Goal: Task Accomplishment & Management: Use online tool/utility

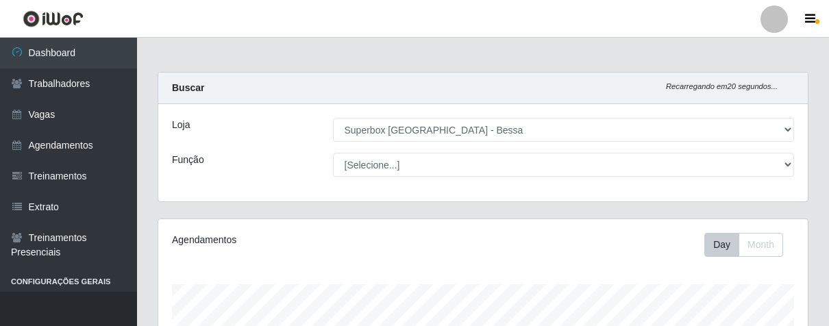
select select "206"
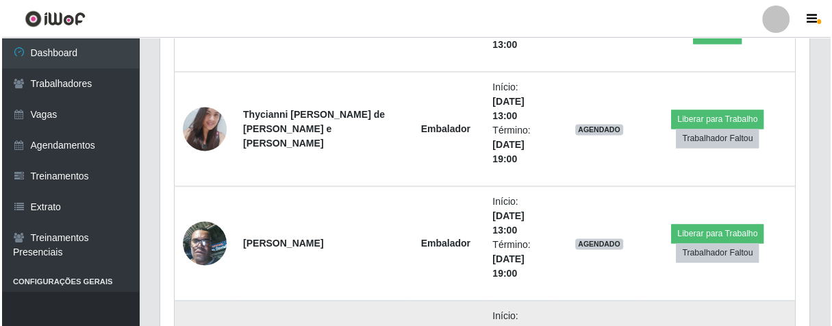
scroll to position [1368, 0]
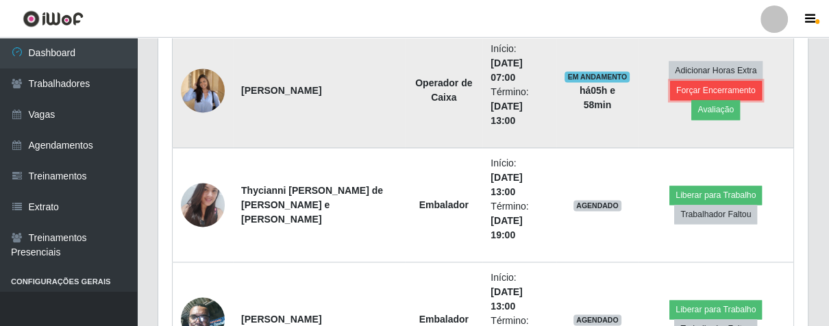
click at [702, 96] on button "Forçar Encerramento" at bounding box center [716, 90] width 92 height 19
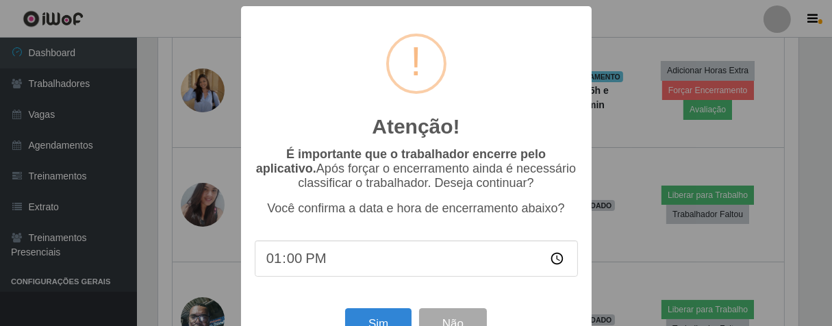
scroll to position [47, 0]
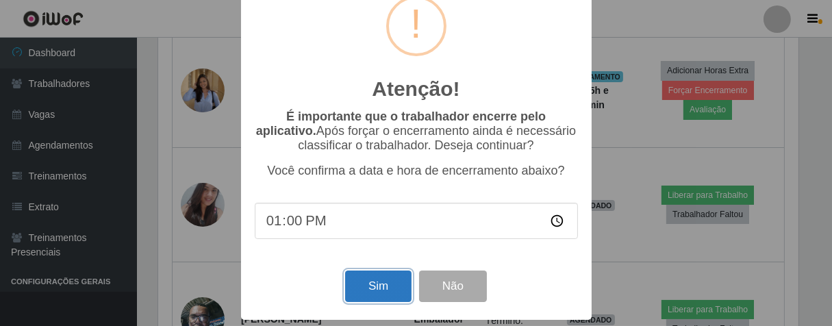
click at [397, 283] on button "Sim" at bounding box center [378, 287] width 66 height 32
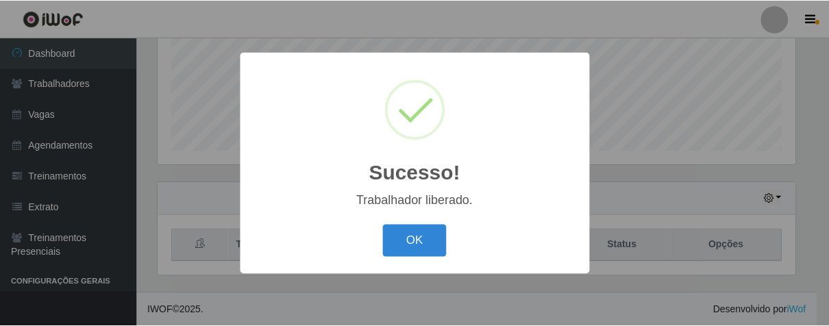
scroll to position [684599, 684243]
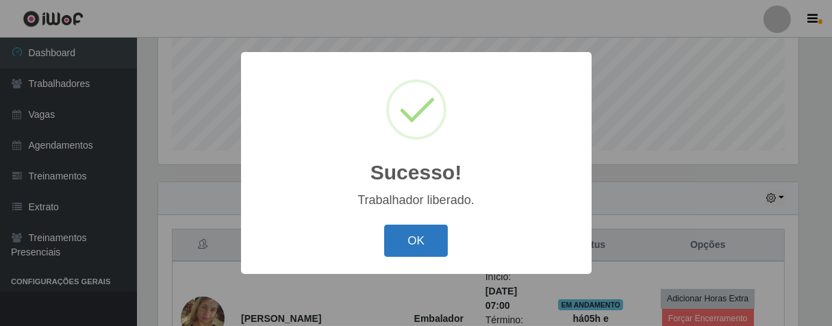
click at [423, 234] on button "OK" at bounding box center [416, 241] width 64 height 32
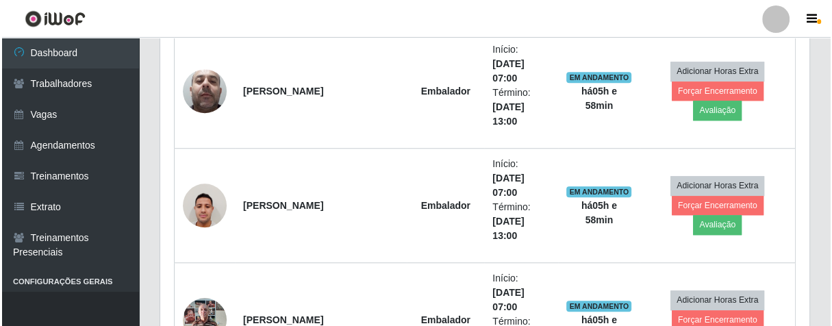
scroll to position [871, 0]
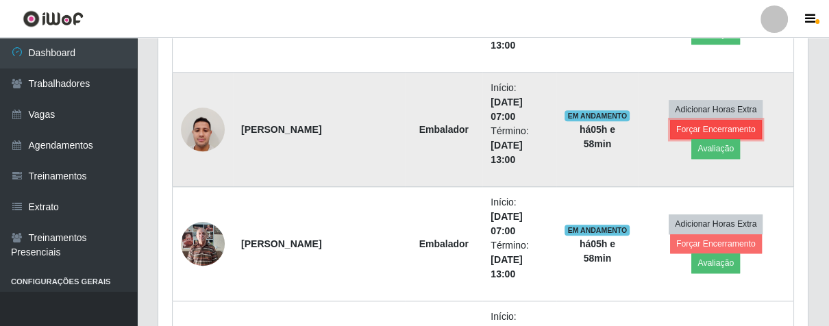
click at [695, 136] on button "Forçar Encerramento" at bounding box center [716, 129] width 92 height 19
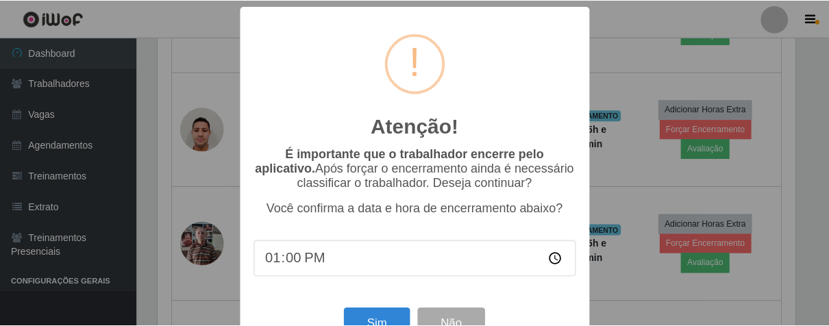
scroll to position [47, 0]
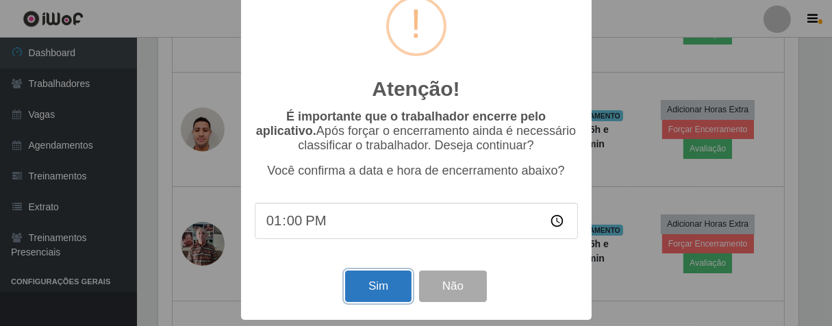
click at [384, 276] on button "Sim" at bounding box center [378, 287] width 66 height 32
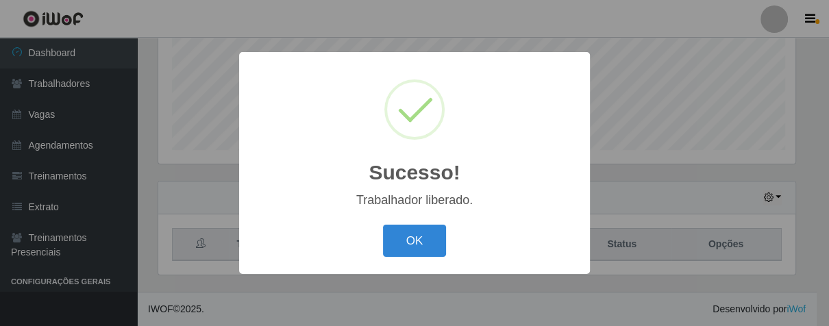
scroll to position [284, 641]
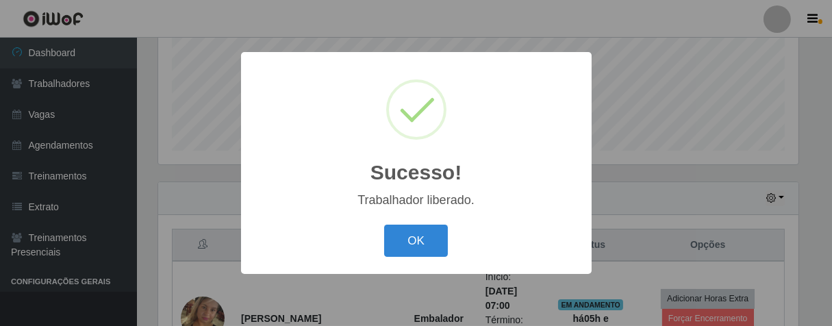
click at [384, 225] on button "OK" at bounding box center [416, 241] width 64 height 32
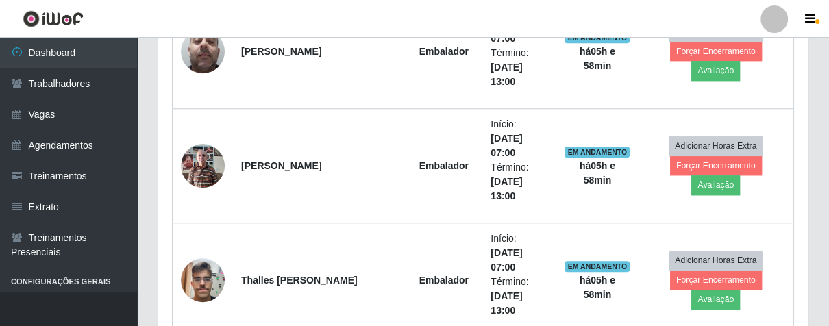
scroll to position [759, 0]
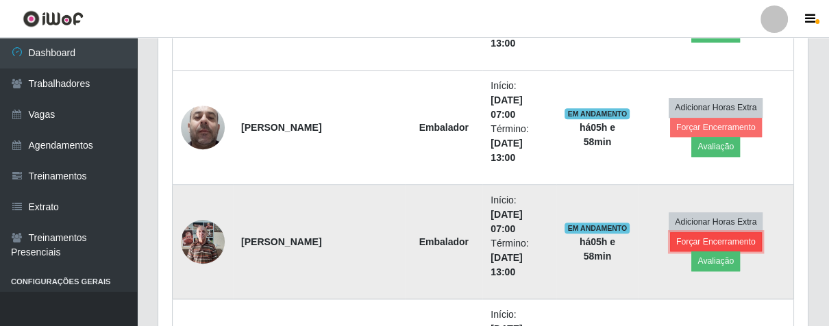
click at [709, 251] on button "Forçar Encerramento" at bounding box center [716, 241] width 92 height 19
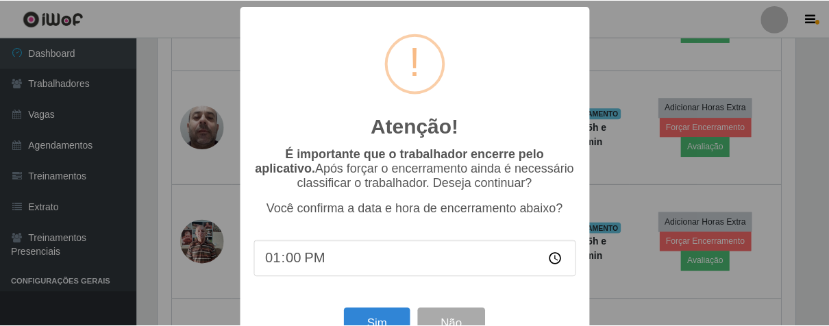
scroll to position [47, 0]
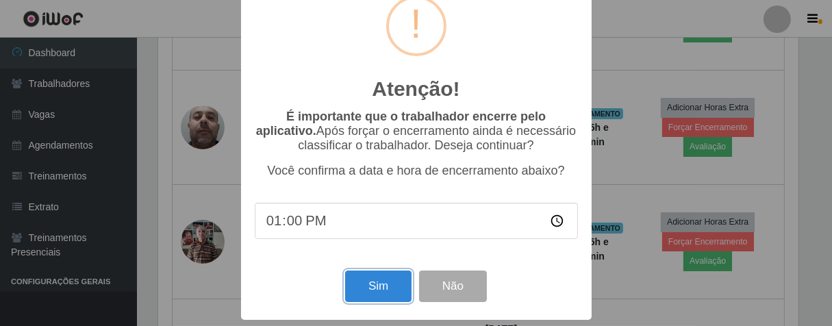
click at [405, 284] on button "Sim" at bounding box center [378, 287] width 66 height 32
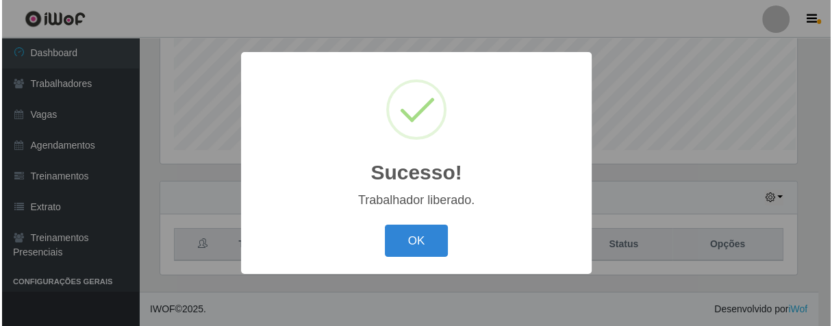
scroll to position [0, 0]
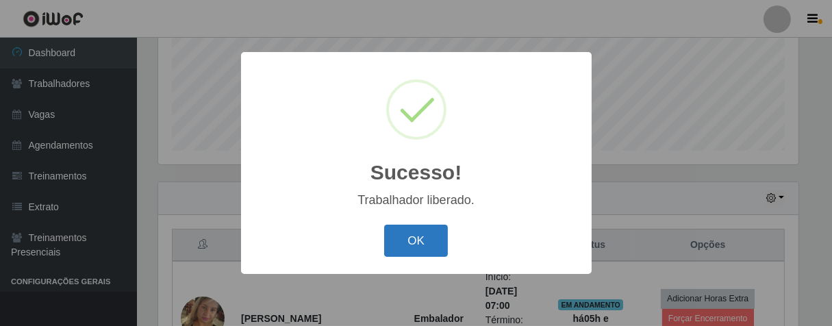
click at [423, 247] on button "OK" at bounding box center [416, 241] width 64 height 32
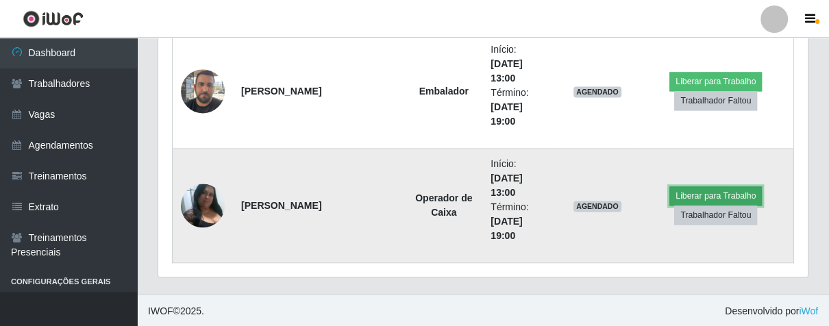
click at [696, 195] on button "Liberar para Trabalho" at bounding box center [715, 195] width 92 height 19
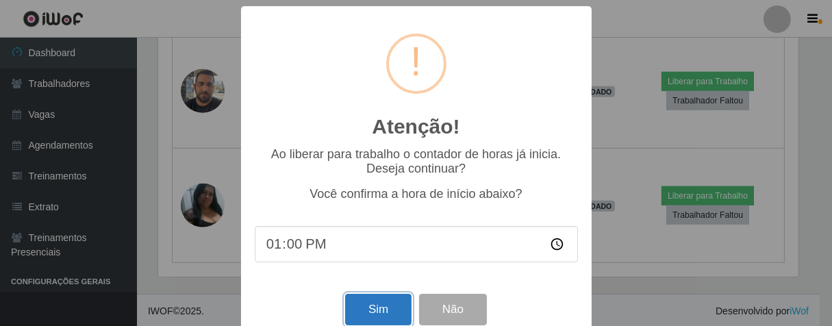
click at [384, 316] on button "Sim" at bounding box center [378, 310] width 66 height 32
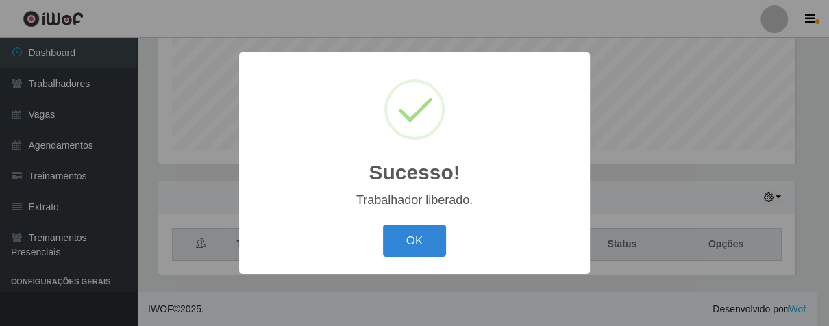
scroll to position [284, 641]
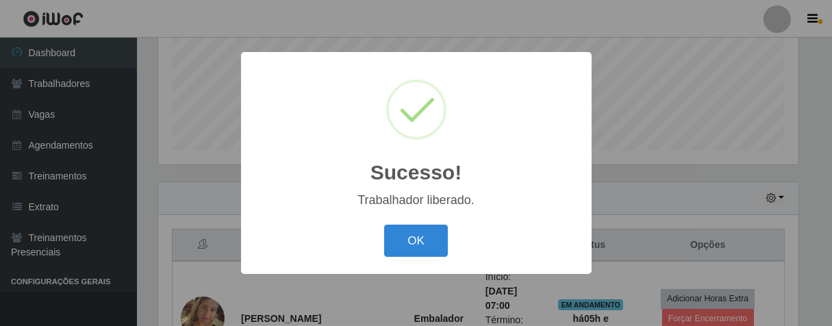
click at [384, 225] on button "OK" at bounding box center [416, 241] width 64 height 32
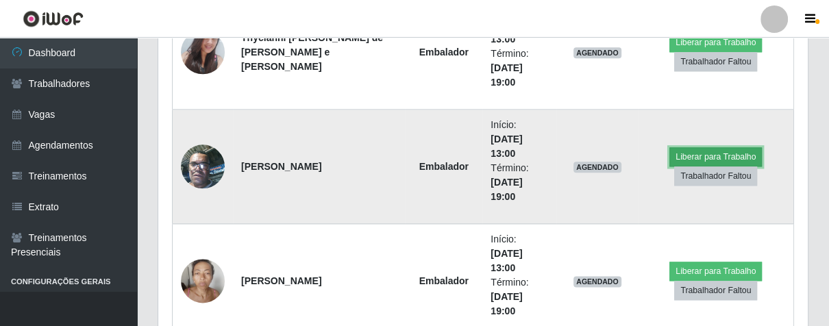
click at [674, 148] on button "Liberar para Trabalho" at bounding box center [715, 156] width 92 height 19
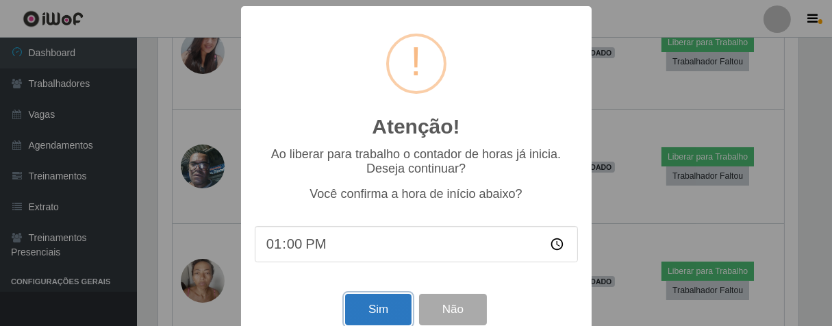
click at [384, 314] on button "Sim" at bounding box center [378, 310] width 66 height 32
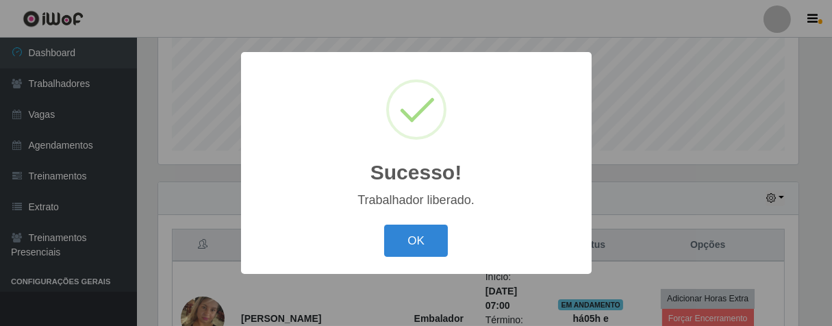
click at [384, 225] on button "OK" at bounding box center [416, 241] width 64 height 32
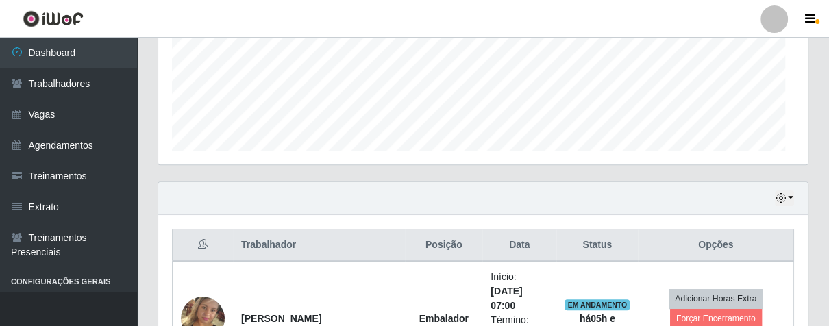
scroll to position [284, 649]
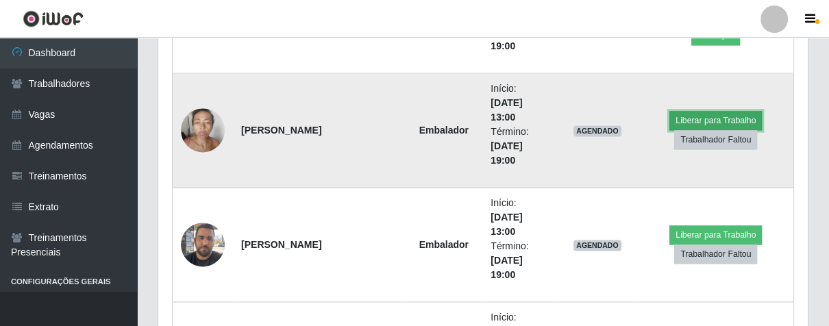
click at [712, 122] on button "Liberar para Trabalho" at bounding box center [715, 120] width 92 height 19
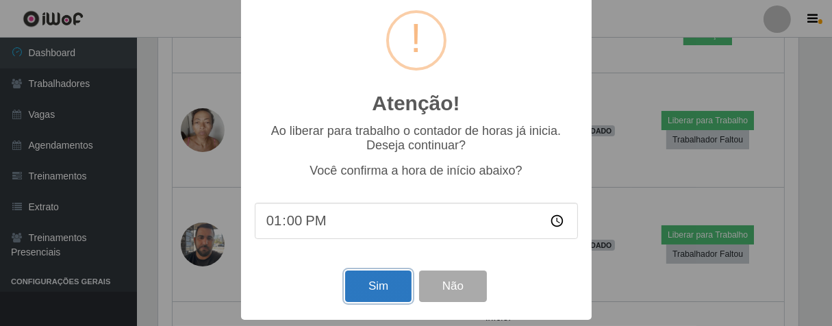
click at [375, 292] on button "Sim" at bounding box center [378, 287] width 66 height 32
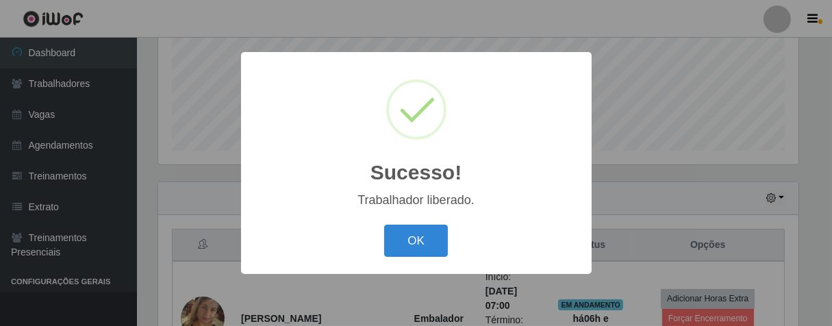
click at [384, 225] on button "OK" at bounding box center [416, 241] width 64 height 32
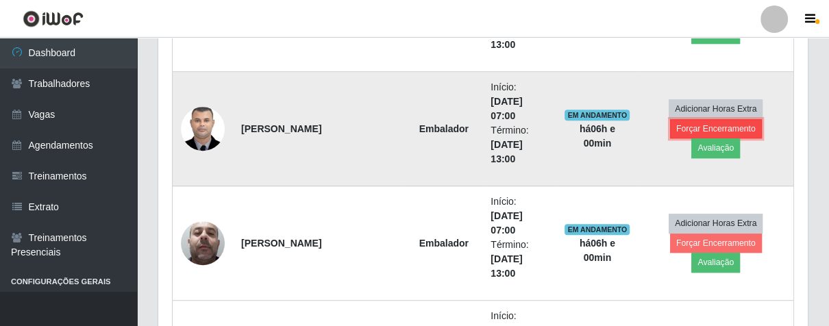
click at [679, 138] on button "Forçar Encerramento" at bounding box center [716, 128] width 92 height 19
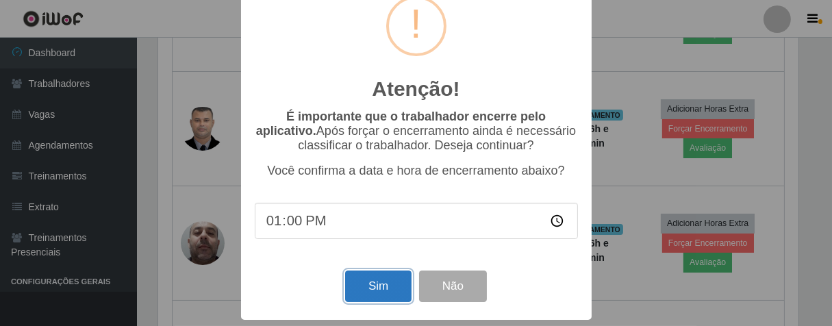
click at [385, 275] on button "Sim" at bounding box center [378, 287] width 66 height 32
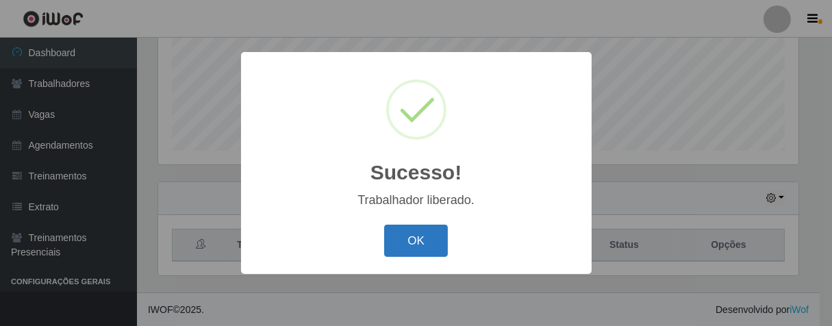
click at [426, 253] on button "OK" at bounding box center [416, 241] width 64 height 32
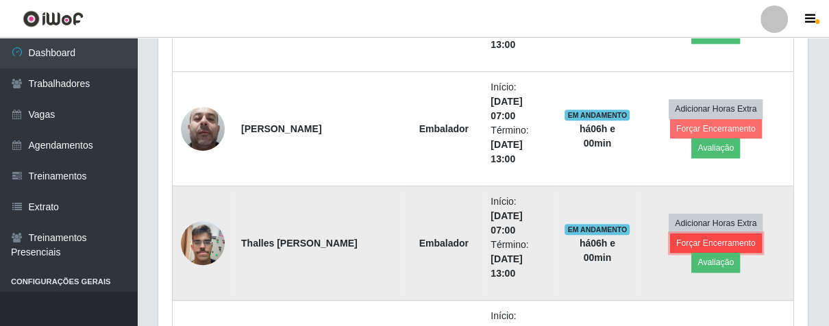
click at [700, 253] on button "Forçar Encerramento" at bounding box center [716, 243] width 92 height 19
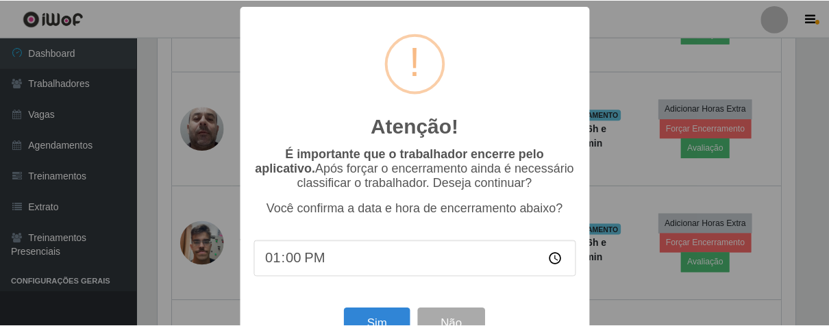
scroll to position [47, 0]
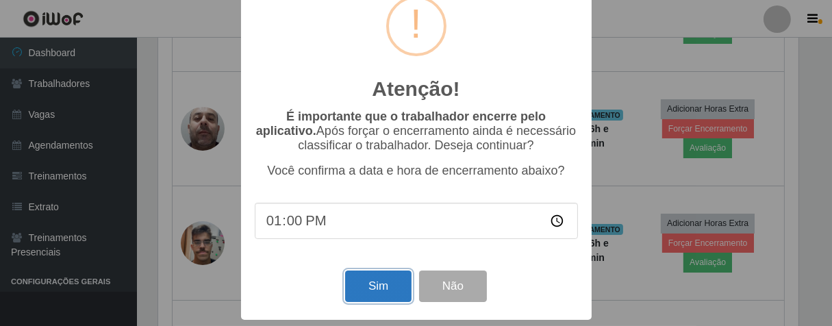
click at [398, 271] on button "Sim" at bounding box center [378, 287] width 66 height 32
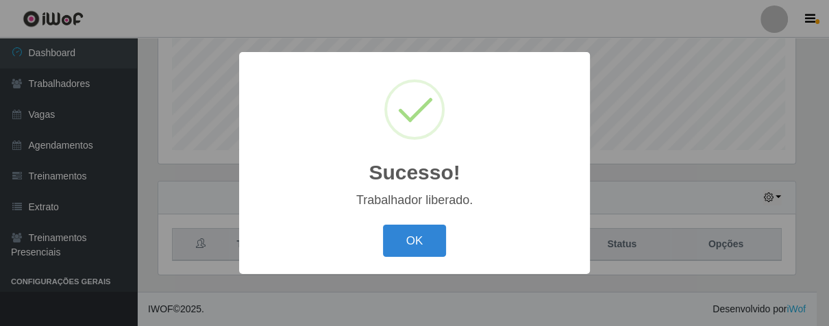
scroll to position [284, 641]
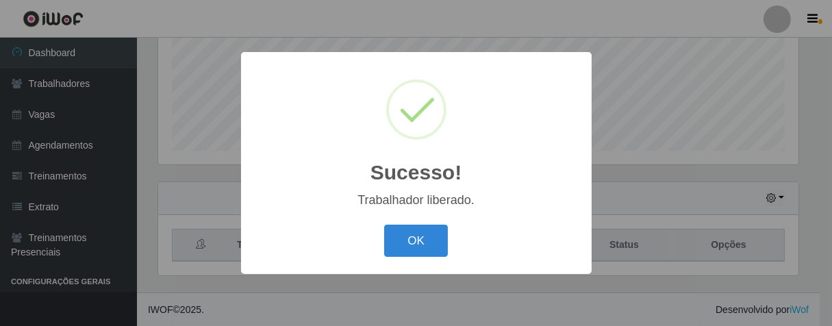
click at [384, 225] on button "OK" at bounding box center [416, 241] width 64 height 32
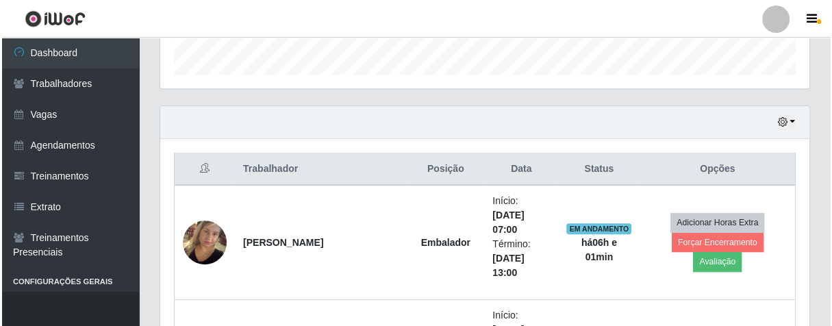
scroll to position [567, 0]
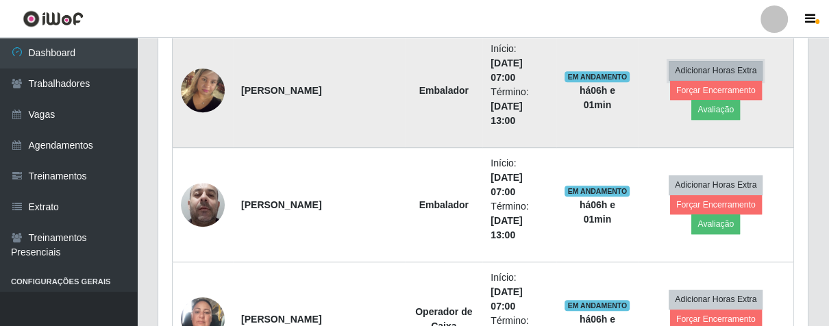
click at [704, 80] on button "Adicionar Horas Extra" at bounding box center [715, 70] width 94 height 19
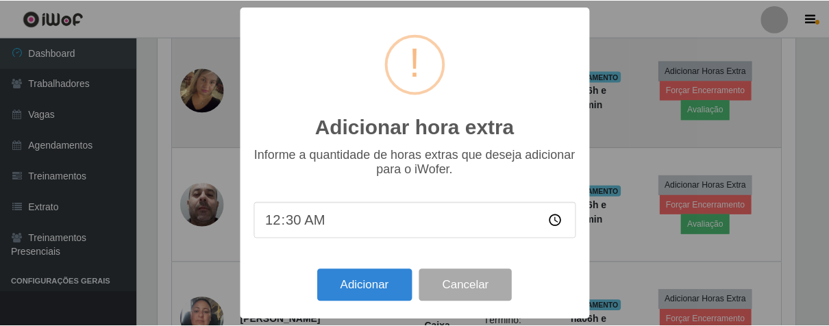
scroll to position [284, 641]
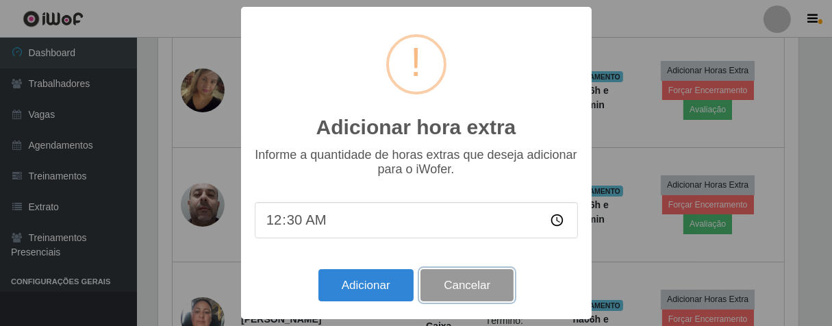
click at [480, 295] on button "Cancelar" at bounding box center [467, 285] width 93 height 32
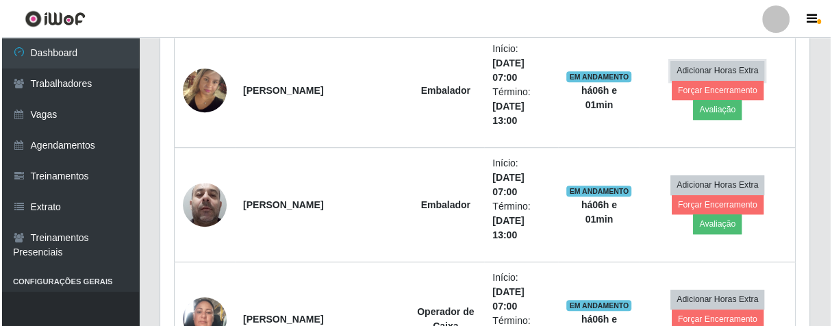
scroll to position [284, 649]
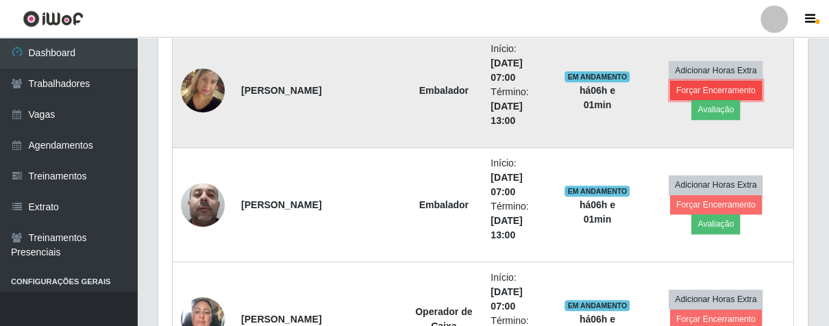
click at [686, 100] on button "Forçar Encerramento" at bounding box center [716, 90] width 92 height 19
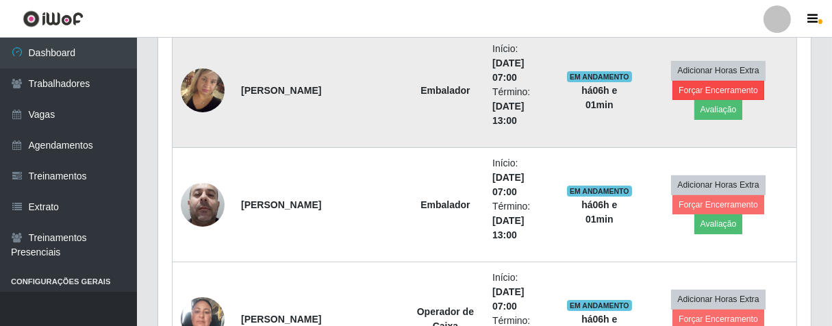
scroll to position [684599, 684243]
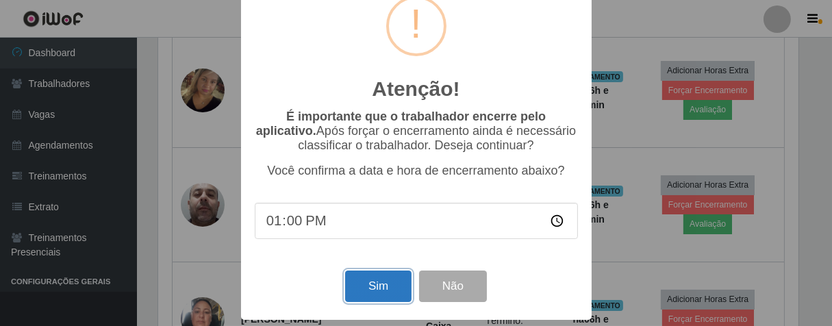
click at [373, 284] on button "Sim" at bounding box center [378, 287] width 66 height 32
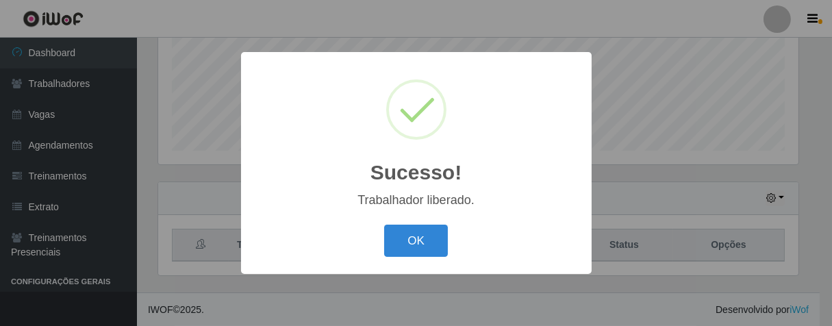
click at [384, 225] on button "OK" at bounding box center [416, 241] width 64 height 32
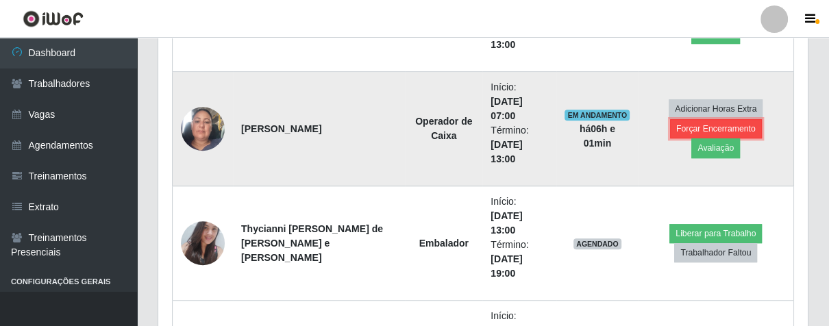
click at [701, 138] on button "Forçar Encerramento" at bounding box center [716, 128] width 92 height 19
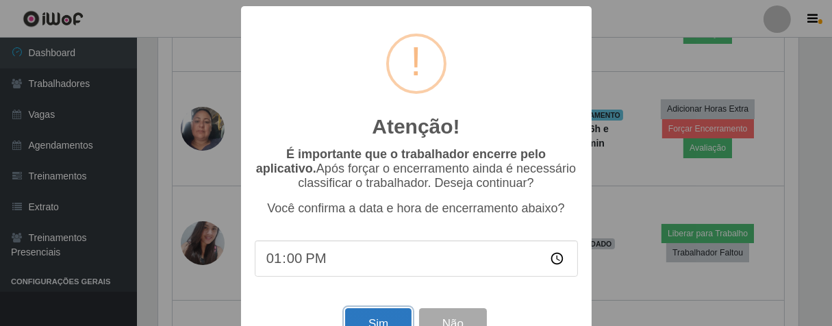
click at [366, 318] on button "Sim" at bounding box center [378, 324] width 66 height 32
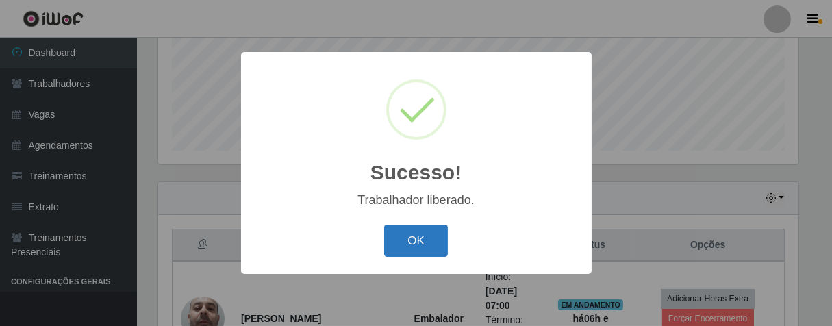
click at [394, 249] on button "OK" at bounding box center [416, 241] width 64 height 32
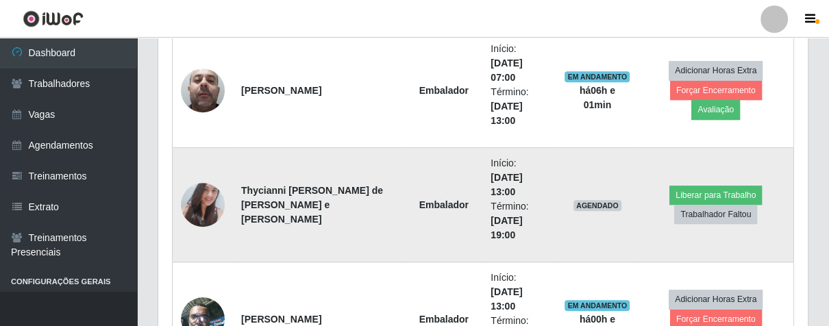
click at [203, 201] on img at bounding box center [203, 204] width 44 height 59
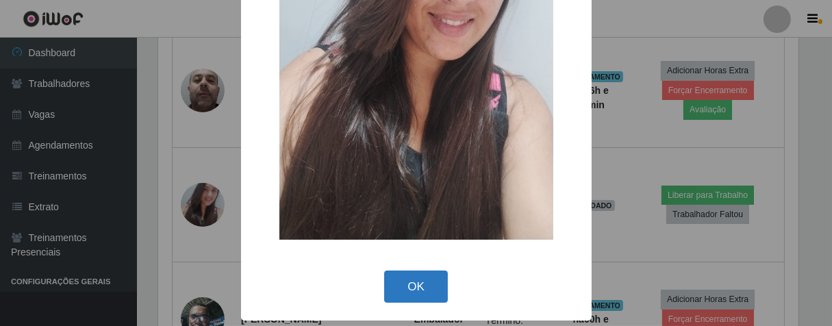
click at [392, 293] on button "OK" at bounding box center [416, 287] width 64 height 32
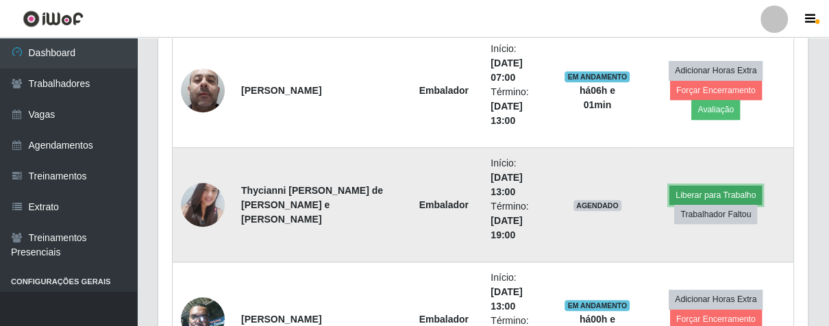
click at [712, 192] on button "Liberar para Trabalho" at bounding box center [715, 195] width 92 height 19
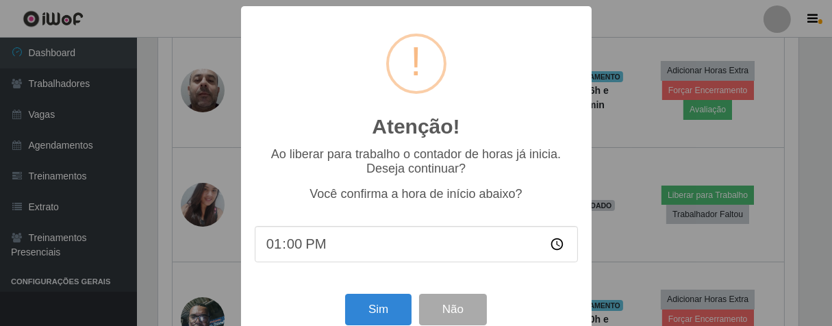
type input "13:02"
click at [375, 321] on button "Sim" at bounding box center [378, 310] width 66 height 32
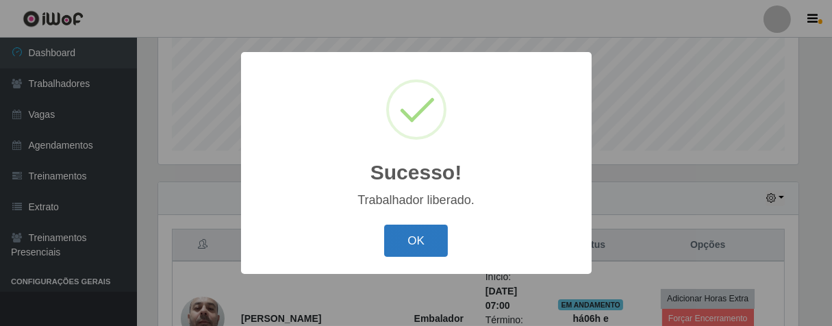
click at [447, 237] on button "OK" at bounding box center [416, 241] width 64 height 32
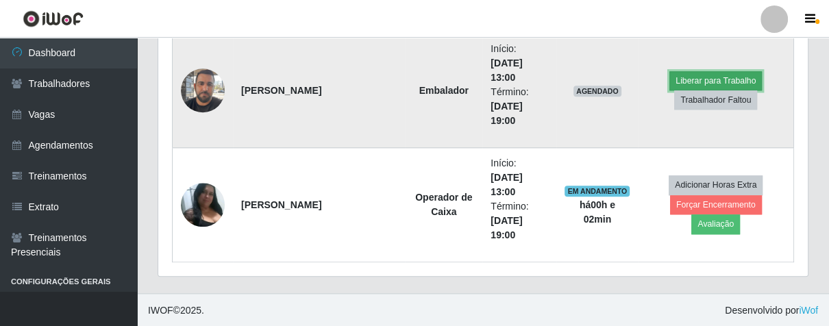
click at [669, 74] on button "Liberar para Trabalho" at bounding box center [715, 80] width 92 height 19
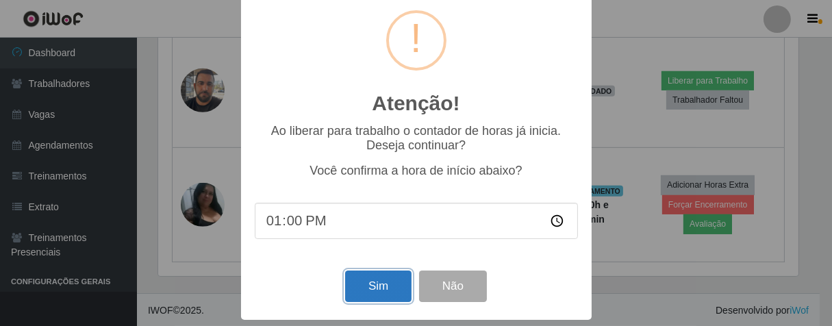
click at [386, 284] on button "Sim" at bounding box center [378, 287] width 66 height 32
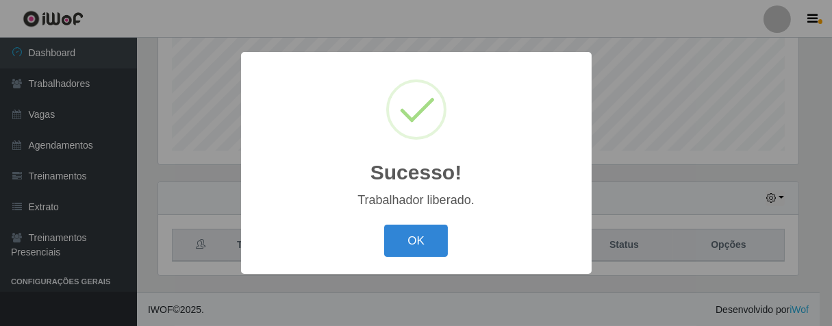
click at [384, 225] on button "OK" at bounding box center [416, 241] width 64 height 32
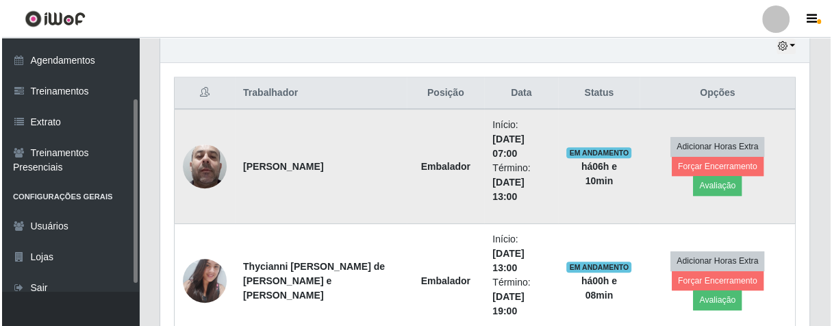
scroll to position [567, 0]
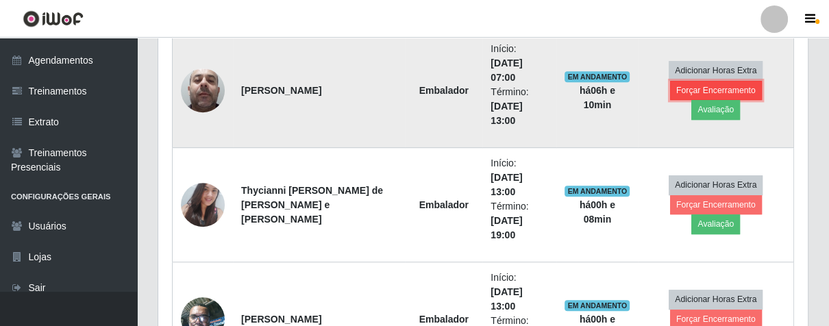
click at [694, 100] on button "Forçar Encerramento" at bounding box center [716, 90] width 92 height 19
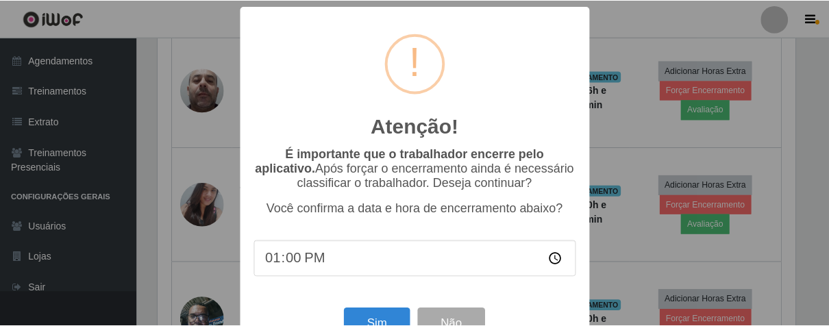
scroll to position [47, 0]
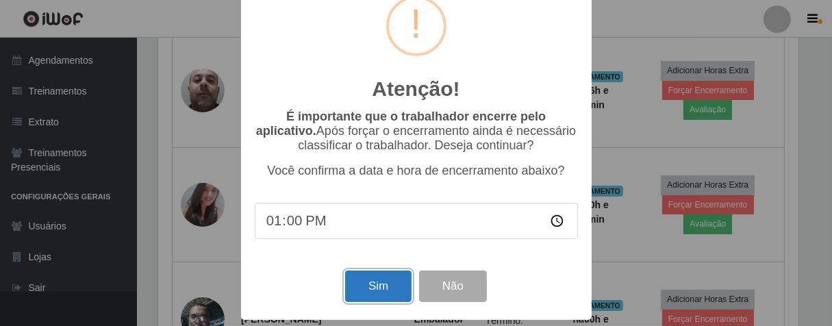
click at [390, 281] on button "Sim" at bounding box center [378, 287] width 66 height 32
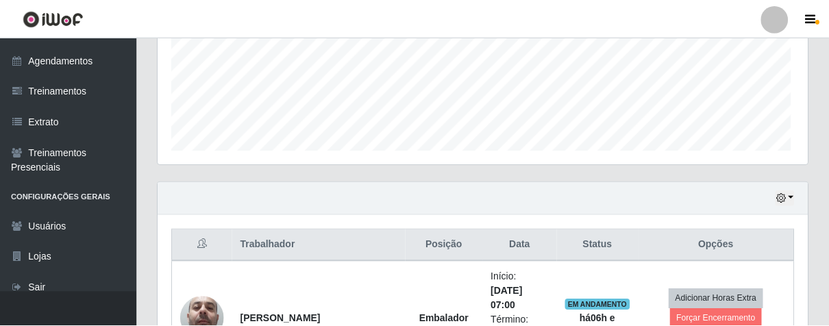
scroll to position [284, 641]
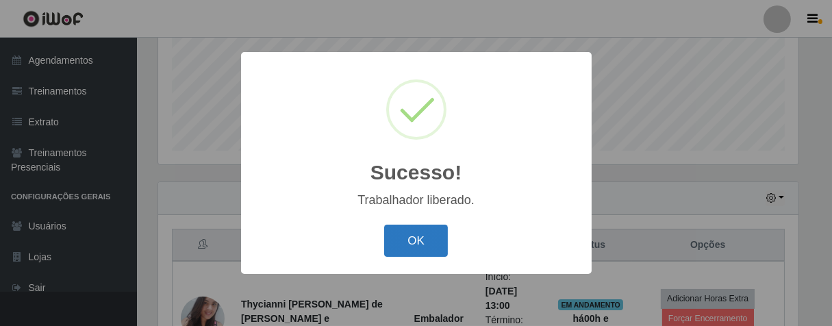
click at [431, 244] on button "OK" at bounding box center [416, 241] width 64 height 32
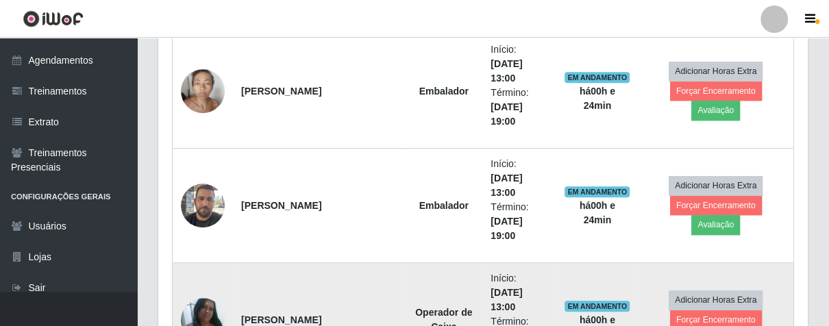
scroll to position [871, 0]
